Goal: Task Accomplishment & Management: Manage account settings

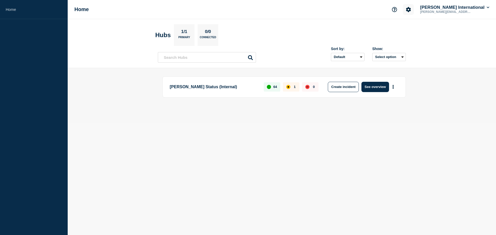
click at [411, 9] on icon "Account settings" at bounding box center [408, 9] width 5 height 5
click at [431, 29] on link "Team Members" at bounding box center [427, 30] width 27 height 4
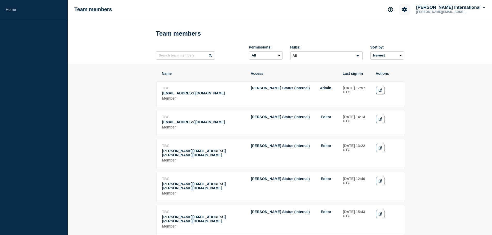
click at [407, 8] on icon "Account settings" at bounding box center [404, 9] width 5 height 5
click at [18, 9] on link "Home" at bounding box center [34, 9] width 68 height 19
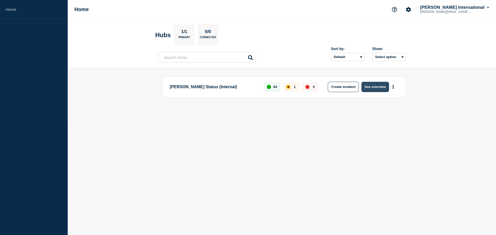
click at [373, 89] on button "See overview" at bounding box center [374, 87] width 27 height 10
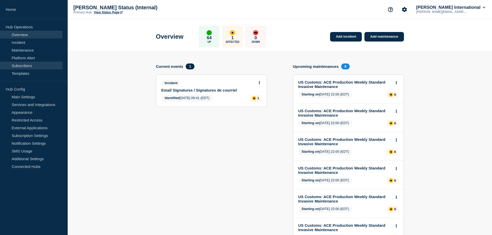
click at [22, 65] on link "Subscribers" at bounding box center [31, 66] width 62 height 8
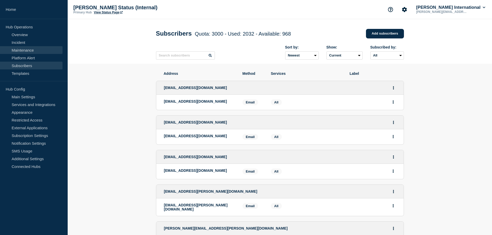
click at [21, 49] on link "Maintenance" at bounding box center [31, 50] width 62 height 8
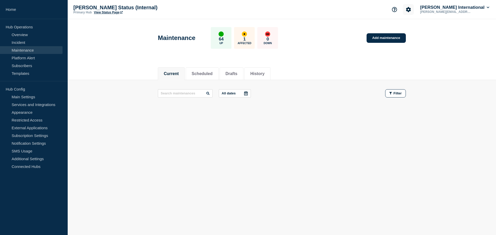
click at [413, 6] on button "Account settings" at bounding box center [408, 9] width 11 height 11
click at [422, 31] on link "Team Members" at bounding box center [427, 30] width 27 height 4
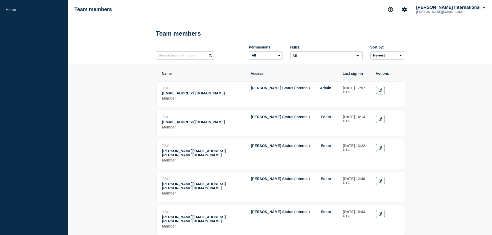
click at [482, 8] on icon at bounding box center [483, 7] width 3 height 3
click at [18, 9] on link "Home" at bounding box center [34, 9] width 68 height 19
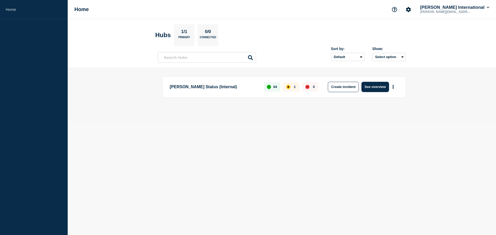
drag, startPoint x: 373, startPoint y: 87, endPoint x: 378, endPoint y: 82, distance: 6.6
click at [373, 87] on button "See overview" at bounding box center [374, 87] width 27 height 10
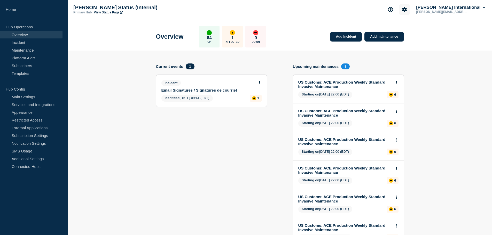
click at [407, 11] on icon "Account settings" at bounding box center [404, 9] width 5 height 5
click at [424, 31] on link "Team Members" at bounding box center [423, 30] width 27 height 4
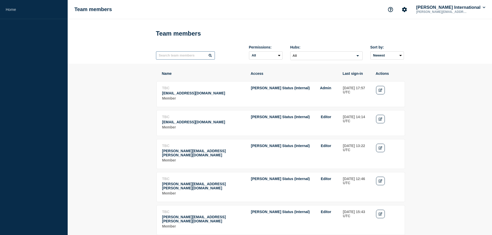
click at [177, 53] on input "text" at bounding box center [185, 55] width 59 height 8
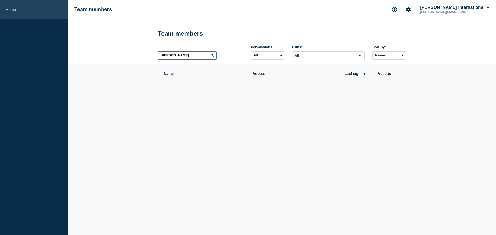
type input "harry"
click at [10, 7] on link "Home" at bounding box center [34, 9] width 68 height 19
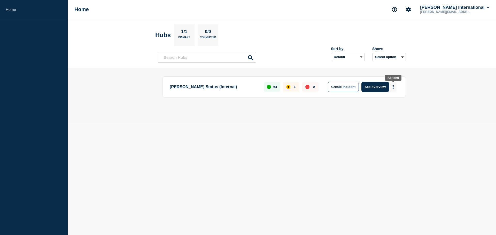
click at [392, 87] on button "More actions" at bounding box center [392, 87] width 7 height 10
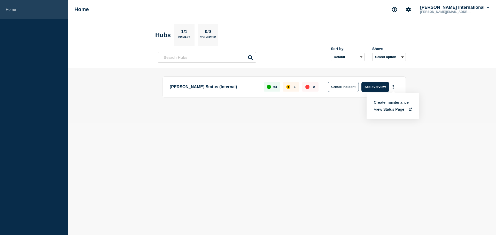
click at [17, 6] on link "Home" at bounding box center [34, 9] width 68 height 19
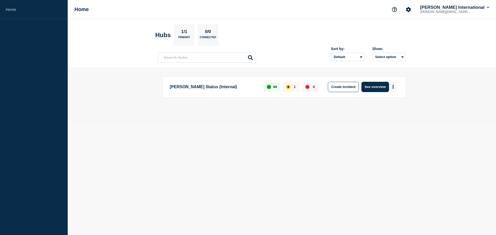
click at [393, 87] on icon "More actions" at bounding box center [392, 87] width 1 height 4
click at [391, 85] on button "More actions" at bounding box center [392, 87] width 7 height 10
click at [370, 86] on button "See overview" at bounding box center [374, 87] width 27 height 10
click at [381, 87] on button "See overview" at bounding box center [374, 87] width 27 height 10
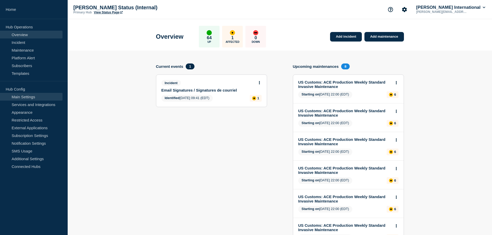
click at [23, 97] on link "Main Settings" at bounding box center [31, 97] width 62 height 8
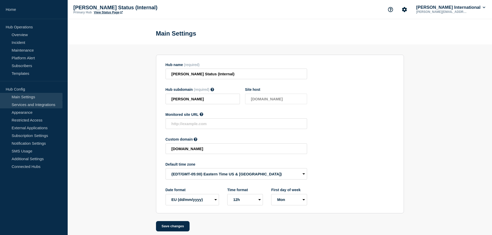
click at [33, 103] on link "Services and Integrations" at bounding box center [31, 105] width 62 height 8
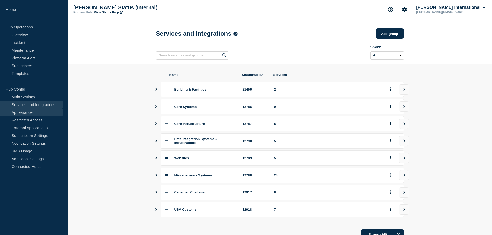
click at [26, 111] on link "Appearance" at bounding box center [31, 112] width 62 height 8
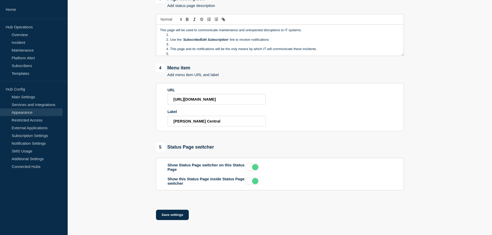
scroll to position [217, 0]
click at [31, 120] on link "Restricted Access" at bounding box center [31, 120] width 62 height 8
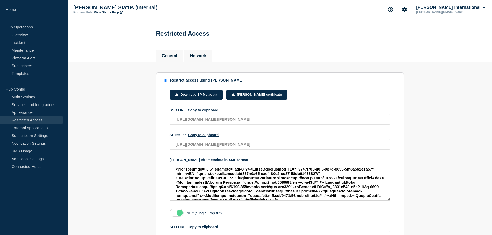
click at [206, 54] on button "Network" at bounding box center [198, 56] width 16 height 5
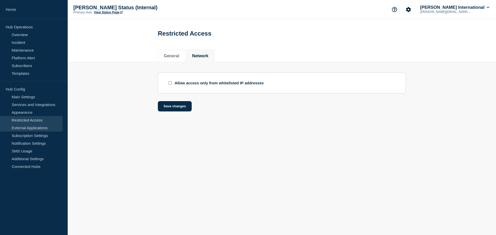
click at [26, 129] on link "External Applications" at bounding box center [31, 128] width 62 height 8
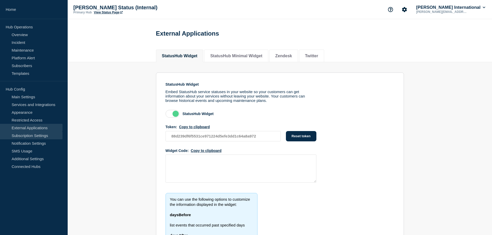
click at [25, 136] on link "Subscription Settings" at bounding box center [31, 136] width 62 height 8
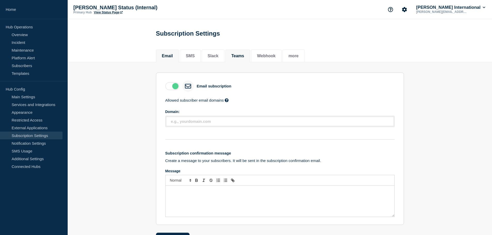
click at [241, 58] on button "Teams" at bounding box center [237, 56] width 13 height 5
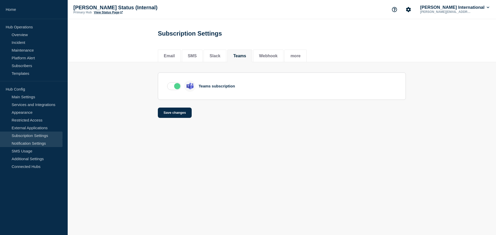
click at [36, 142] on link "Notification Settings" at bounding box center [31, 143] width 62 height 8
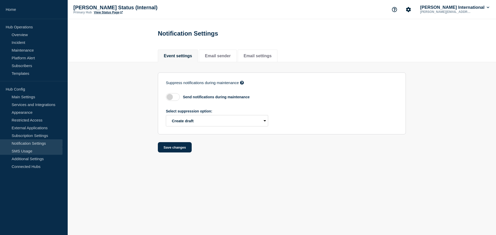
click at [29, 151] on link "SMS Usage" at bounding box center [31, 151] width 62 height 8
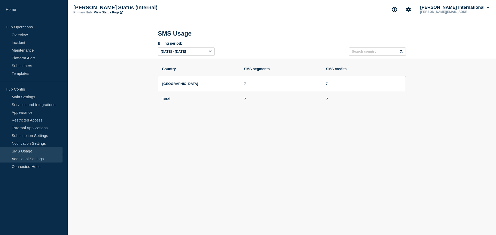
click at [39, 160] on link "Additional Settings" at bounding box center [31, 159] width 62 height 8
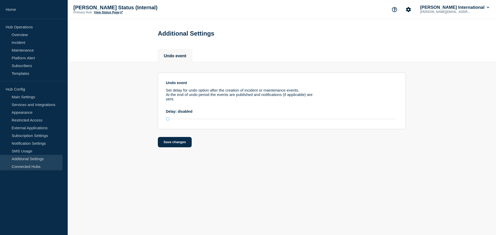
click at [32, 167] on link "Connected Hubs" at bounding box center [31, 167] width 62 height 8
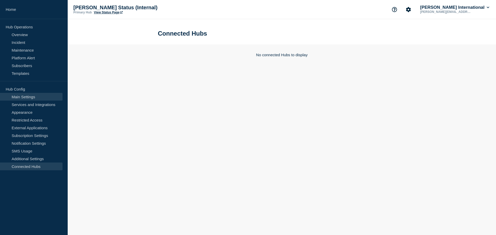
click at [29, 97] on link "Main Settings" at bounding box center [31, 97] width 62 height 8
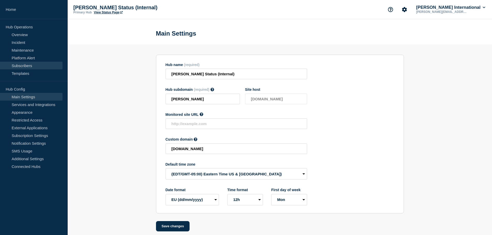
click at [27, 65] on link "Subscribers" at bounding box center [31, 66] width 62 height 8
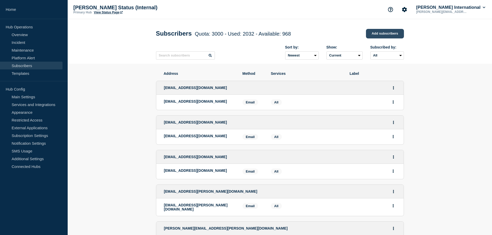
click at [388, 34] on link "Add subscribers" at bounding box center [385, 34] width 38 height 10
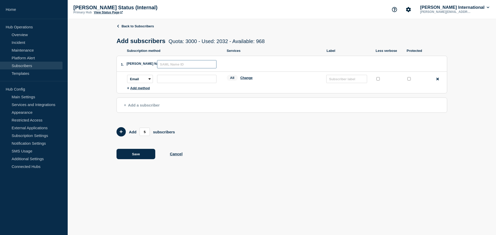
click at [179, 65] on input "text" at bounding box center [186, 64] width 59 height 8
click at [180, 154] on button "Cancel" at bounding box center [176, 154] width 13 height 4
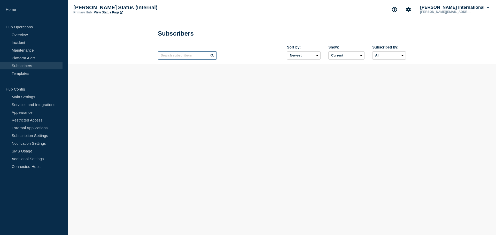
click at [183, 58] on input "text" at bounding box center [187, 55] width 59 height 8
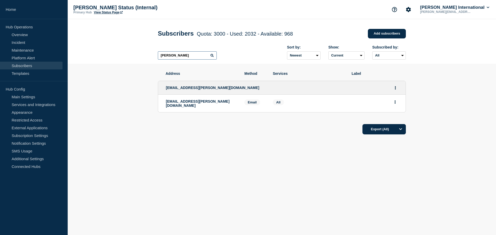
drag, startPoint x: 171, startPoint y: 57, endPoint x: 136, endPoint y: 52, distance: 35.1
click at [138, 52] on header "Subscribers Quota: 3000 - Used: 2032 - Available: 968 Quota Used Available 3000…" at bounding box center [282, 41] width 428 height 45
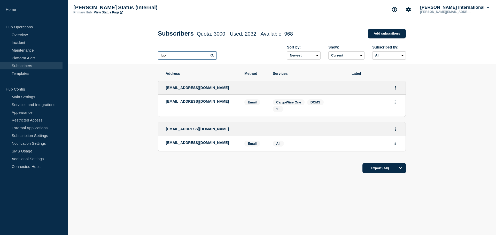
type input "luo"
click at [393, 104] on button "Actions" at bounding box center [395, 102] width 6 height 8
click at [394, 90] on icon "Actions" at bounding box center [394, 87] width 1 height 3
click at [393, 103] on link "Edit" at bounding box center [393, 103] width 6 height 4
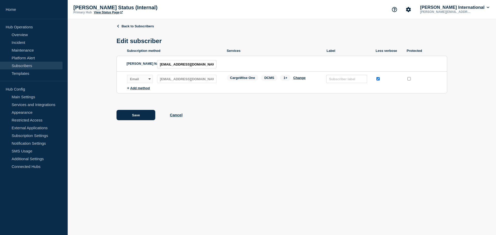
click at [180, 116] on button "Cancel" at bounding box center [176, 115] width 13 height 4
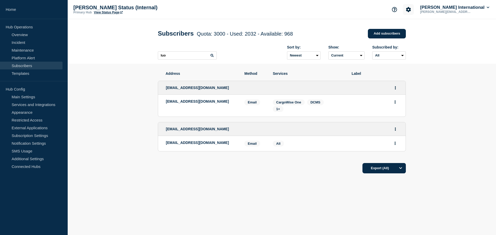
click at [411, 11] on icon "Account settings" at bounding box center [408, 9] width 5 height 5
click at [472, 11] on p "[PERSON_NAME][EMAIL_ADDRESS][PERSON_NAME][DOMAIN_NAME]" at bounding box center [446, 12] width 54 height 4
click at [485, 9] on button "[PERSON_NAME] International" at bounding box center [454, 7] width 71 height 5
click at [458, 49] on link "User settings" at bounding box center [456, 49] width 23 height 4
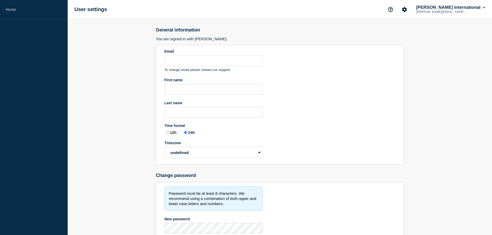
type input "[PERSON_NAME][EMAIL_ADDRESS][PERSON_NAME][DOMAIN_NAME]"
radio input "true"
select select "hub"
click at [410, 9] on button "Account settings" at bounding box center [404, 9] width 11 height 11
click at [421, 32] on link "Team Members" at bounding box center [423, 30] width 27 height 4
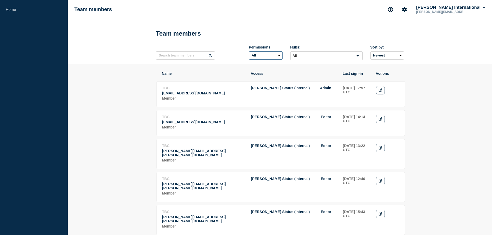
click at [280, 58] on select "All Admin Editor" at bounding box center [266, 55] width 34 height 8
select select "1"
click at [249, 52] on select "All Admin Editor" at bounding box center [266, 55] width 34 height 8
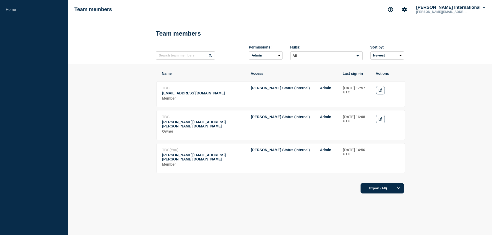
click at [358, 58] on icon "Search for option" at bounding box center [357, 56] width 6 height 6
click at [380, 91] on icon "Edit" at bounding box center [380, 90] width 4 height 3
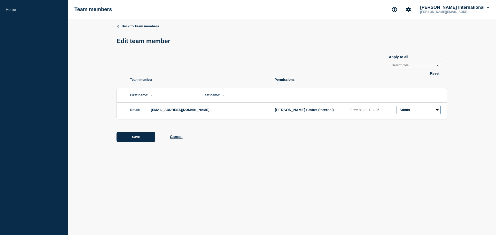
click at [438, 111] on select "Admin Manager Editor No access" at bounding box center [418, 110] width 44 height 8
click at [179, 137] on button "Cancel" at bounding box center [176, 136] width 13 height 4
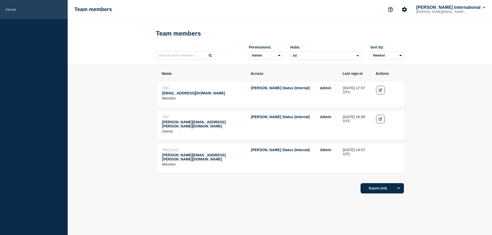
click at [6, 11] on link "Home" at bounding box center [34, 9] width 68 height 19
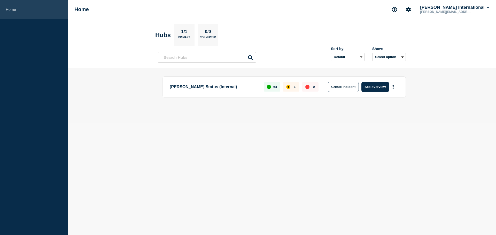
click at [14, 11] on link "Home" at bounding box center [34, 9] width 68 height 19
click at [394, 88] on button "More actions" at bounding box center [392, 87] width 7 height 10
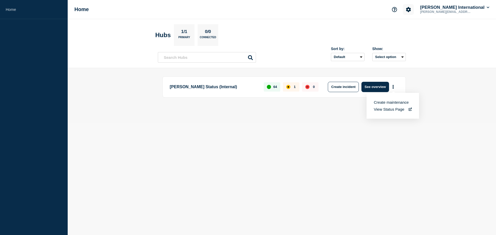
click at [411, 10] on icon "Account settings" at bounding box center [408, 9] width 5 height 5
click at [421, 33] on section "Account settings Team Members" at bounding box center [425, 27] width 42 height 23
click at [423, 30] on link "Team Members" at bounding box center [427, 30] width 27 height 4
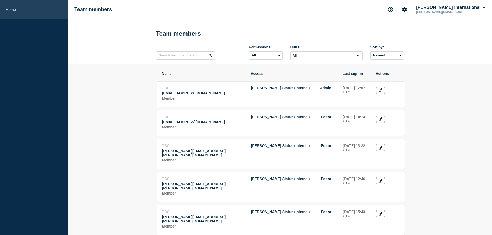
click at [27, 10] on link "Home" at bounding box center [34, 9] width 68 height 19
